Goal: Task Accomplishment & Management: Use online tool/utility

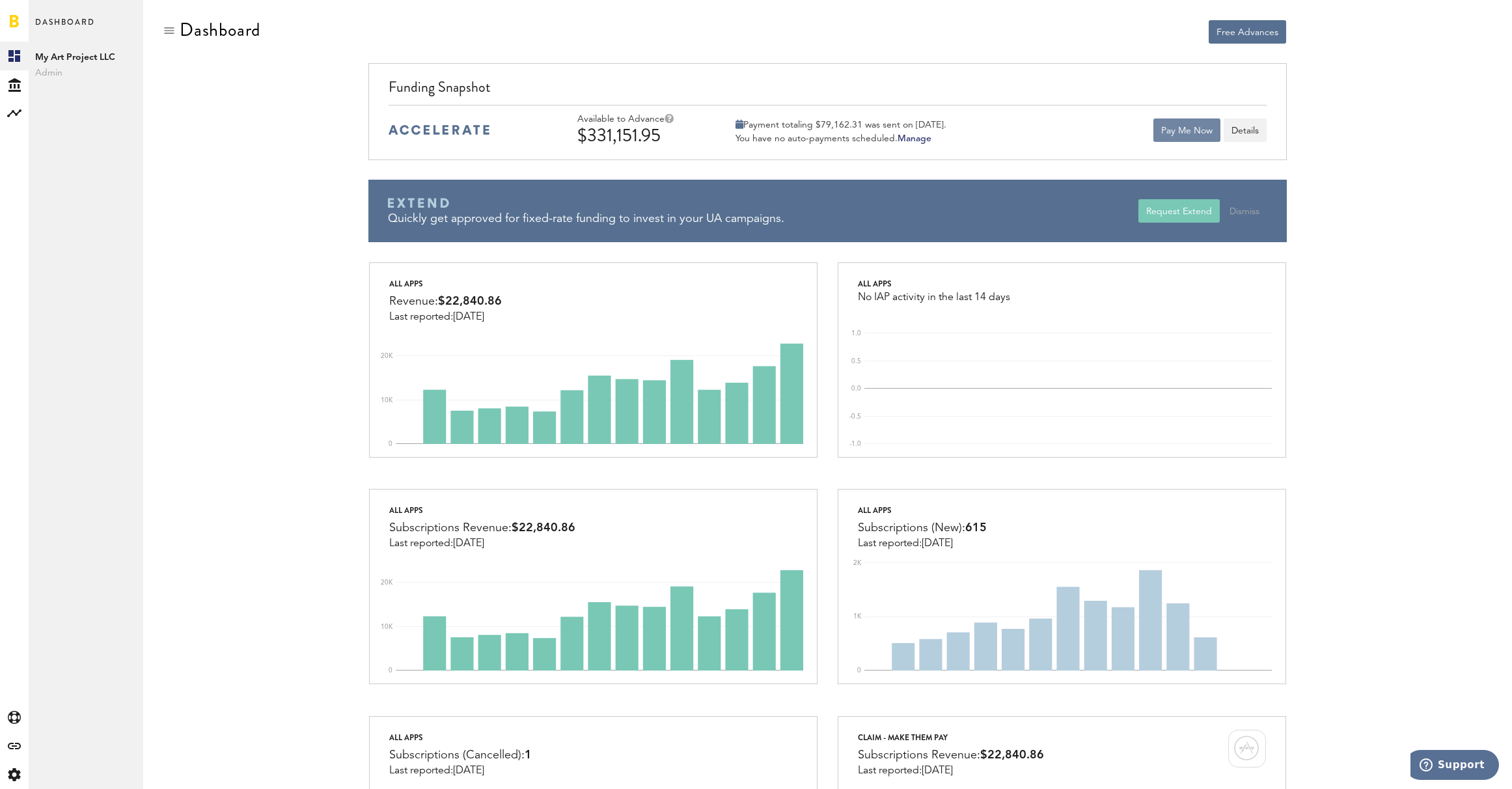
click at [1202, 141] on button "Pay Me Now" at bounding box center [1186, 130] width 67 height 23
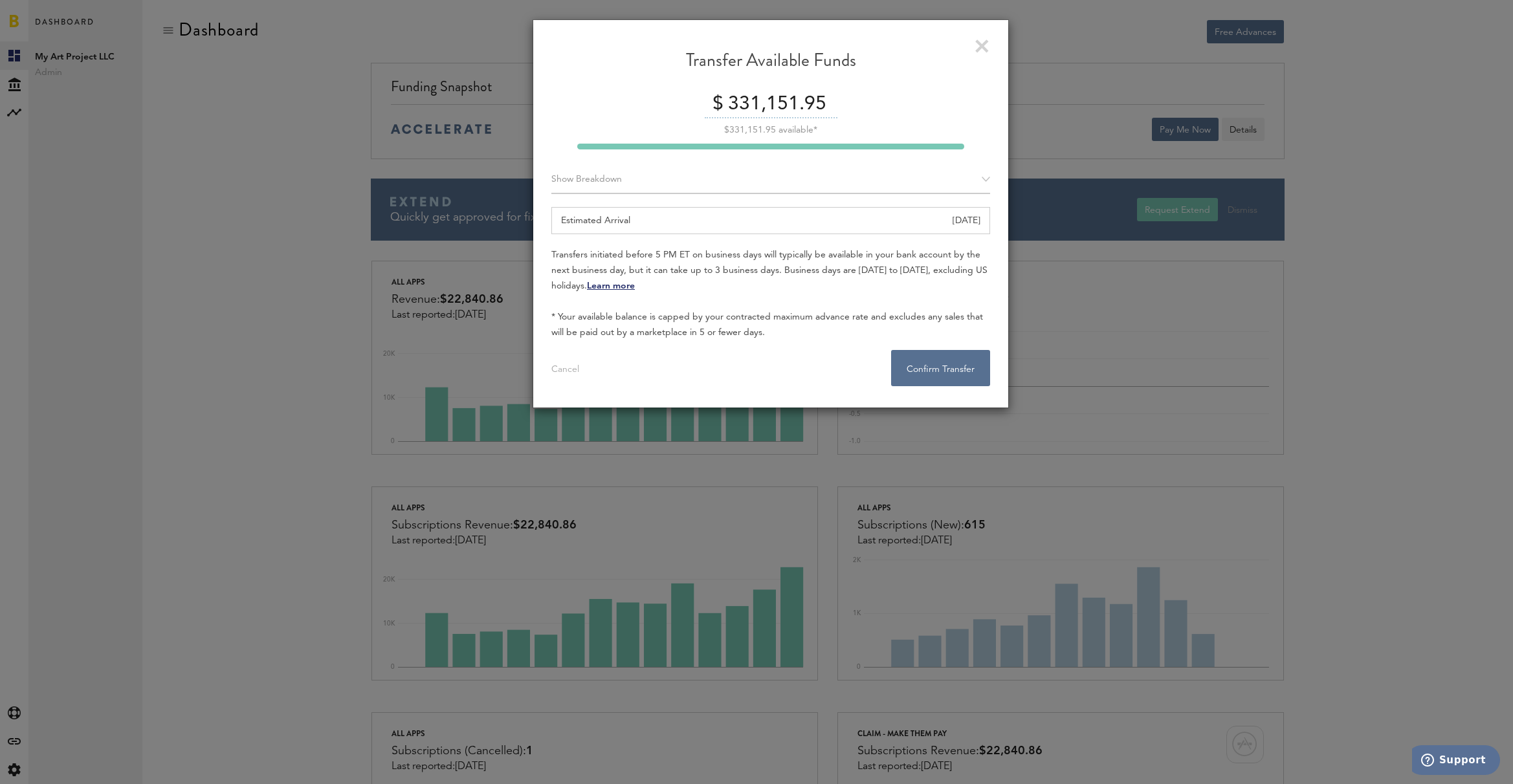
drag, startPoint x: 747, startPoint y: 101, endPoint x: 731, endPoint y: 103, distance: 16.1
click at [731, 103] on input "331,151.95" at bounding box center [781, 105] width 112 height 27
type input "11,151.95"
click at [912, 361] on button "Confirm Transfer . . ." at bounding box center [940, 368] width 99 height 36
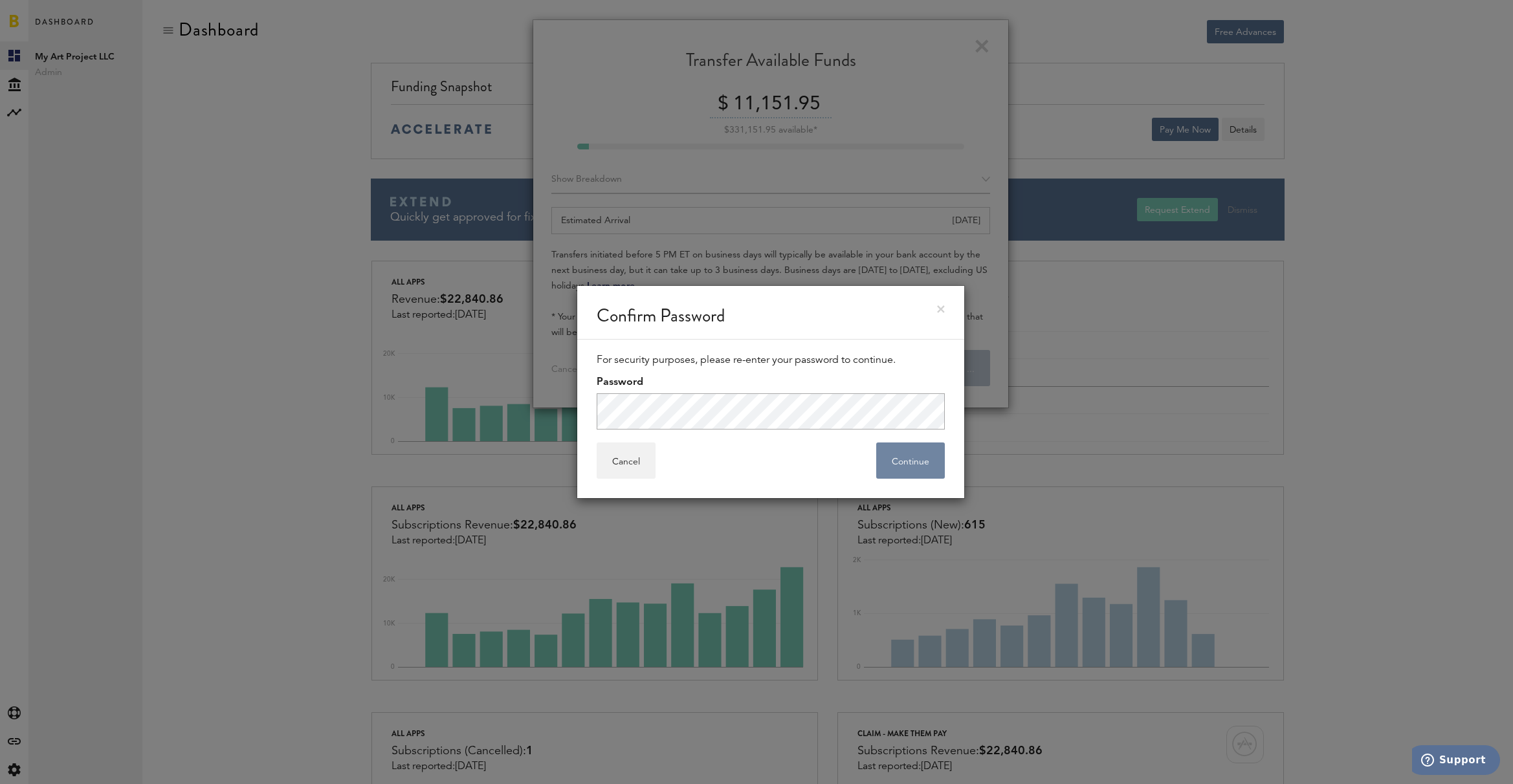
click at [902, 447] on button "Continue" at bounding box center [910, 461] width 69 height 36
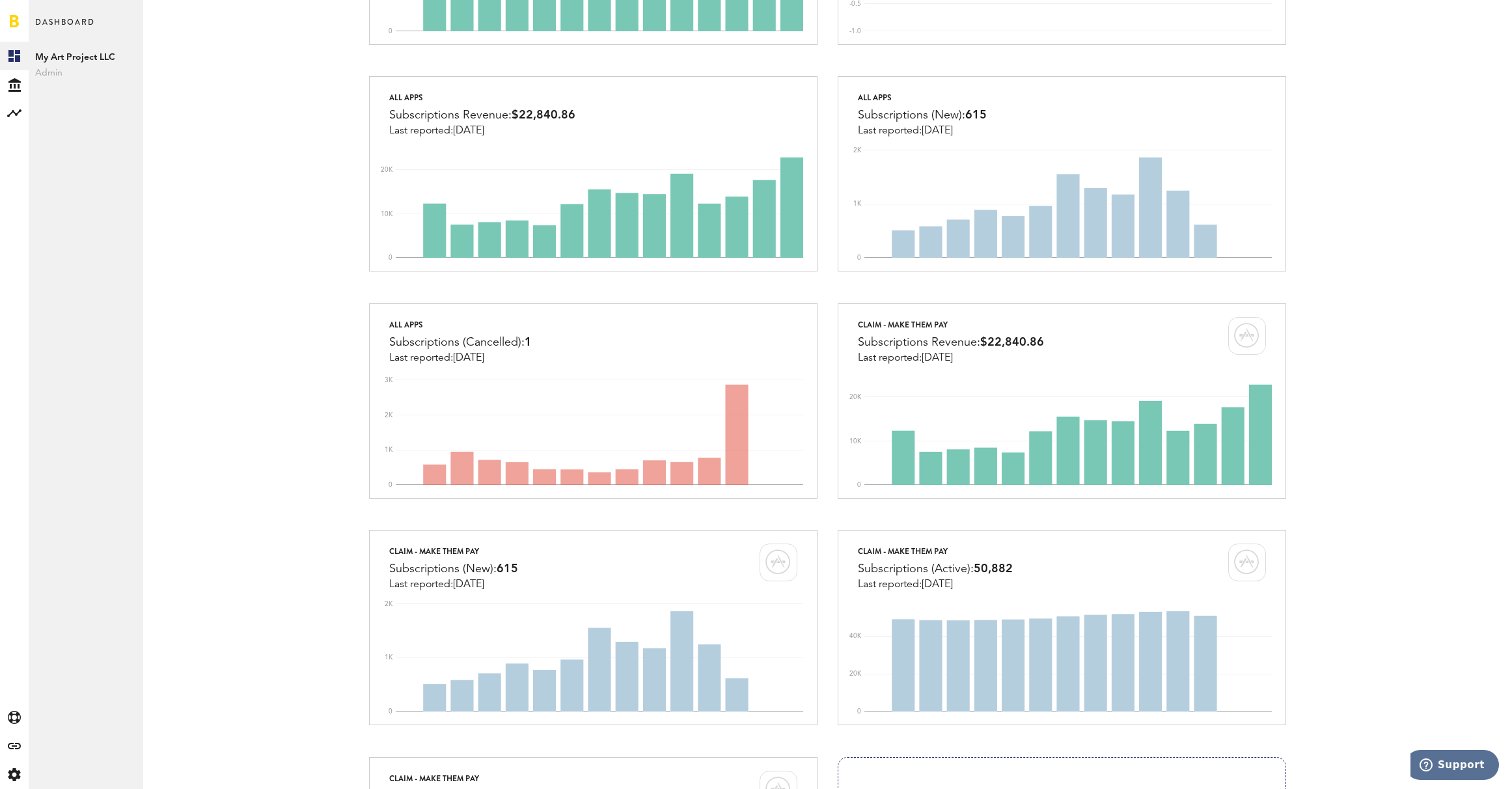
scroll to position [654, 0]
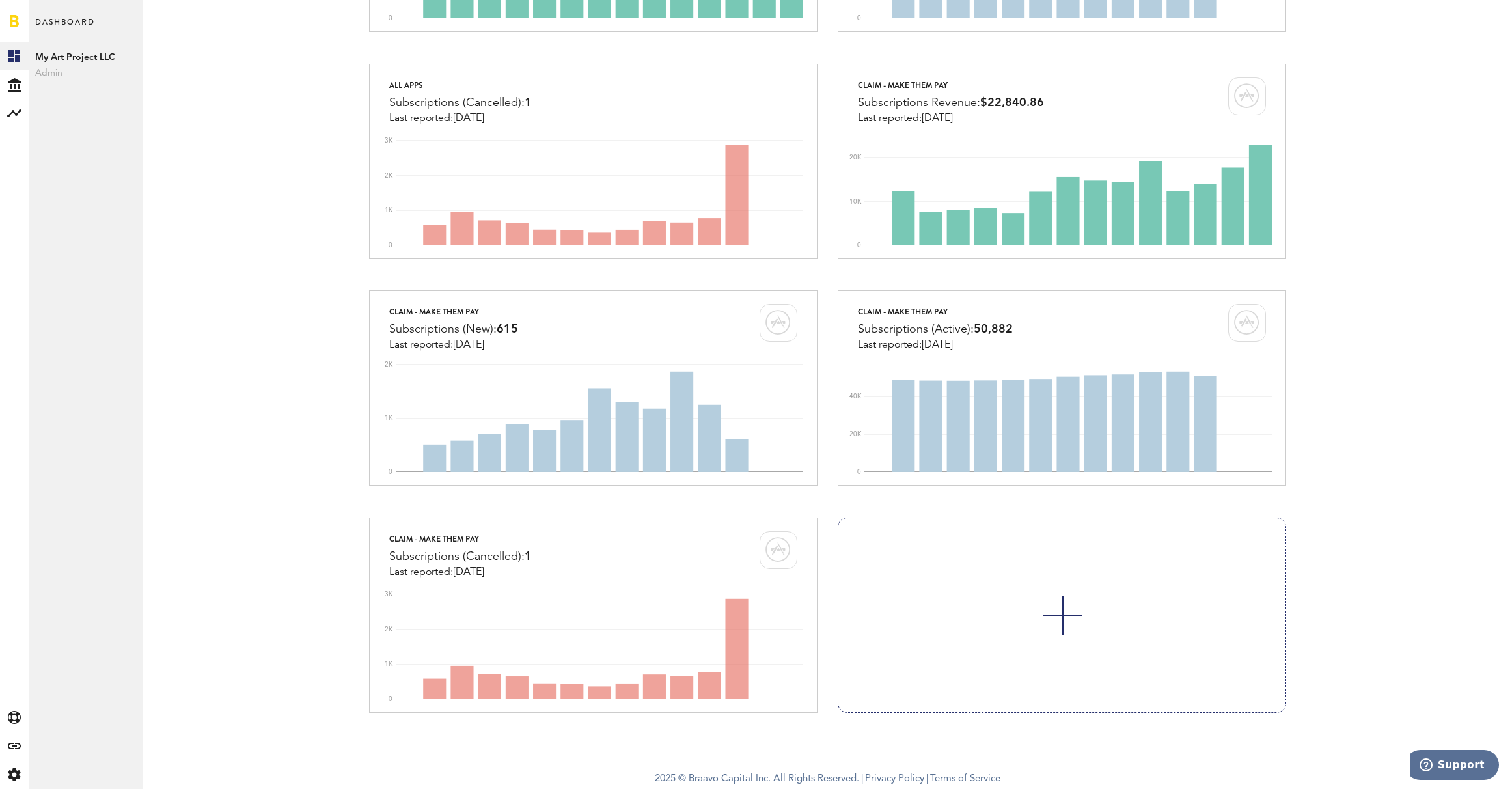
click at [940, 778] on link "Terms of Service" at bounding box center [965, 778] width 70 height 10
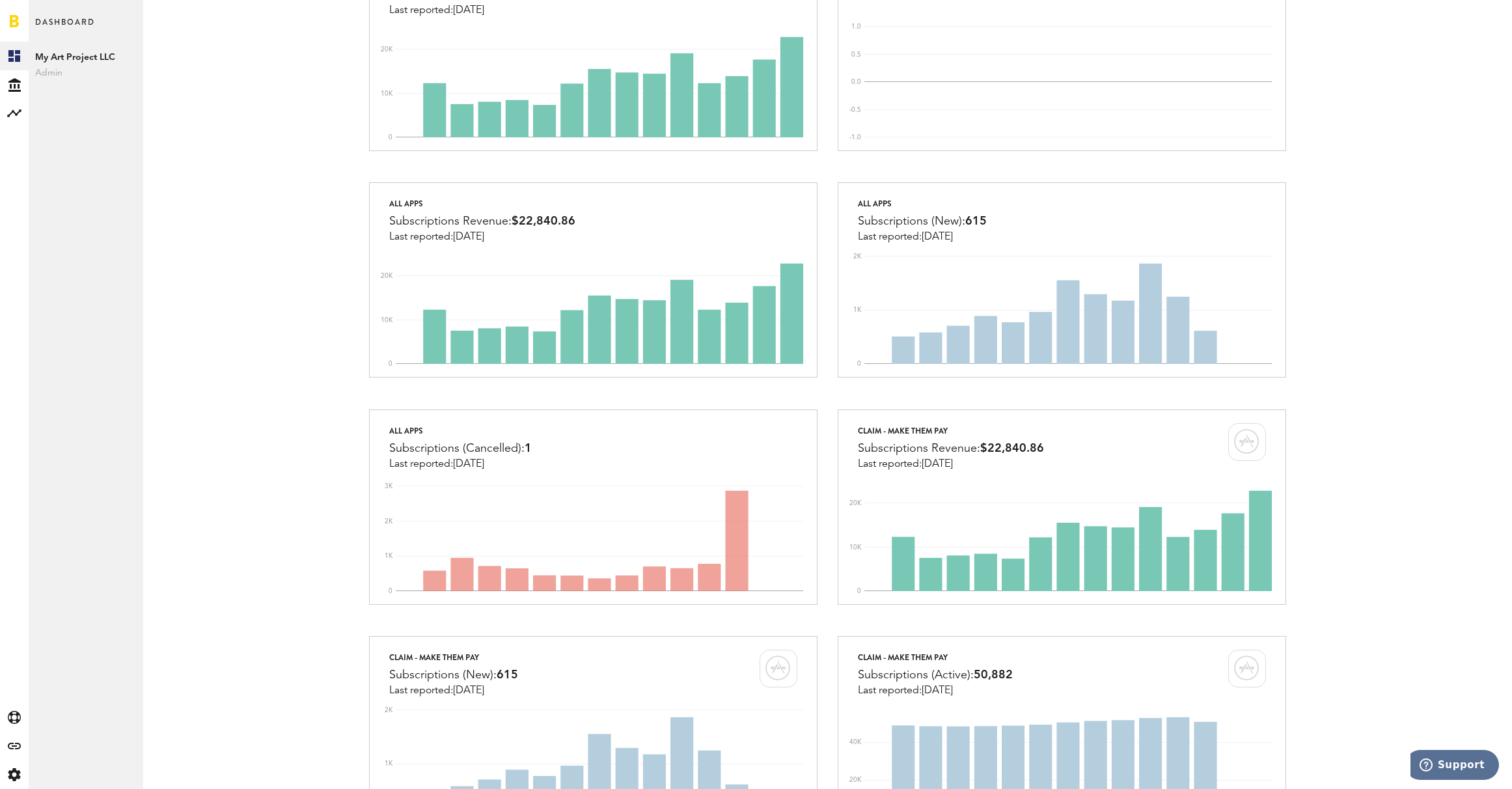
scroll to position [233, 0]
